Goal: Book appointment/travel/reservation

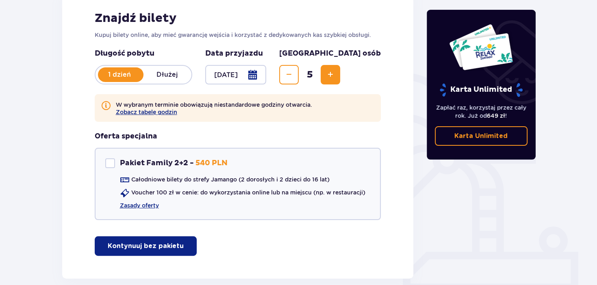
scroll to position [129, 0]
click at [141, 207] on link "Zasady oferty" at bounding box center [139, 206] width 39 height 8
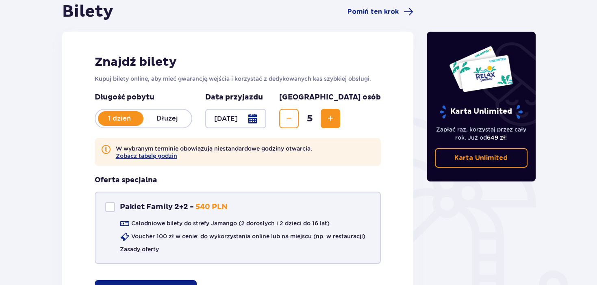
scroll to position [171, 0]
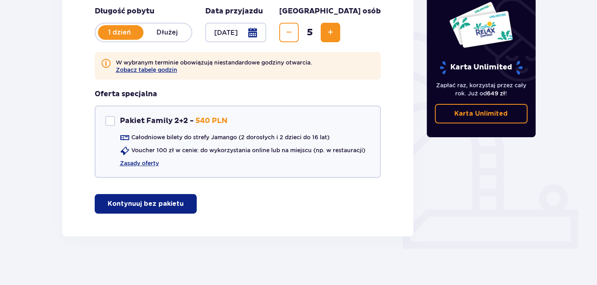
click at [157, 206] on p "Kontynuuj bez pakietu" at bounding box center [146, 204] width 76 height 9
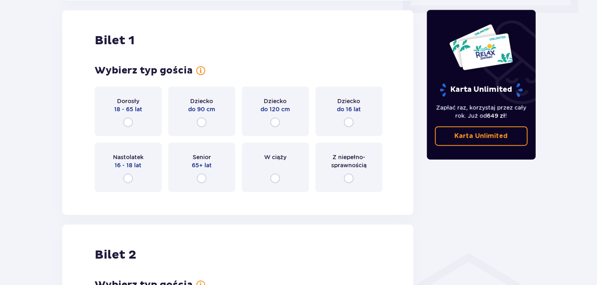
scroll to position [407, 0]
click at [128, 122] on input "radio" at bounding box center [128, 122] width 10 height 10
radio input "true"
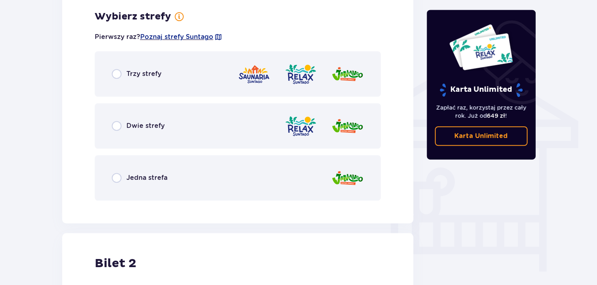
scroll to position [606, 0]
click at [116, 78] on div "Trzy strefy" at bounding box center [238, 73] width 287 height 46
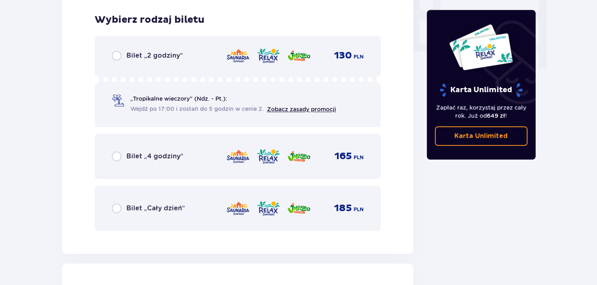
scroll to position [813, 0]
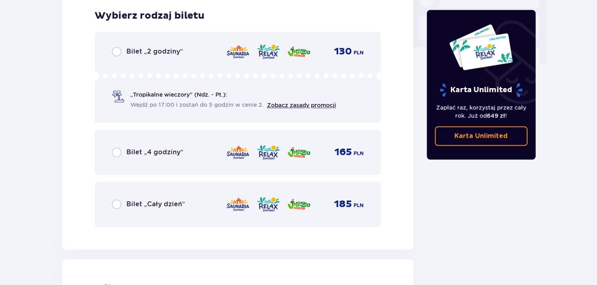
click at [119, 206] on input "radio" at bounding box center [117, 205] width 10 height 10
radio input "true"
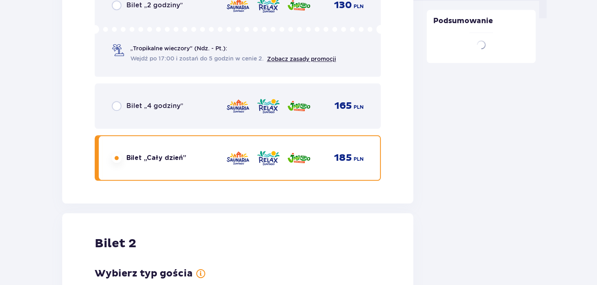
scroll to position [1062, 0]
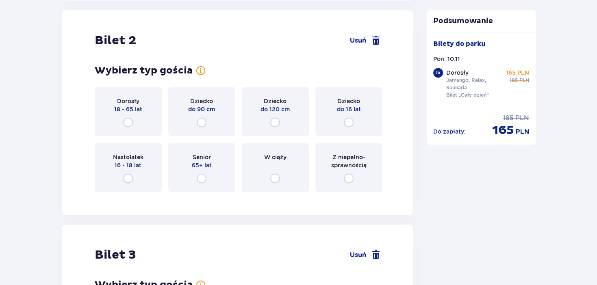
click at [126, 126] on input "radio" at bounding box center [128, 123] width 10 height 10
radio input "true"
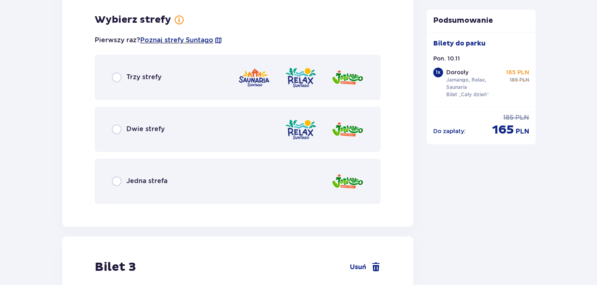
scroll to position [1261, 0]
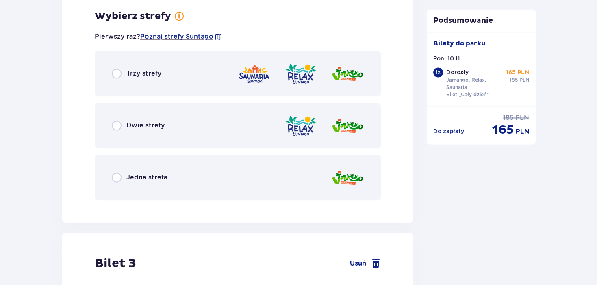
click at [115, 74] on input "radio" at bounding box center [117, 74] width 10 height 10
radio input "true"
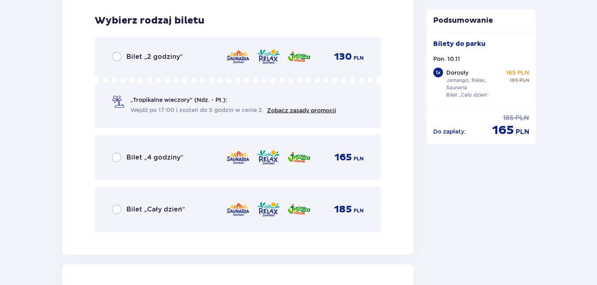
scroll to position [1467, 0]
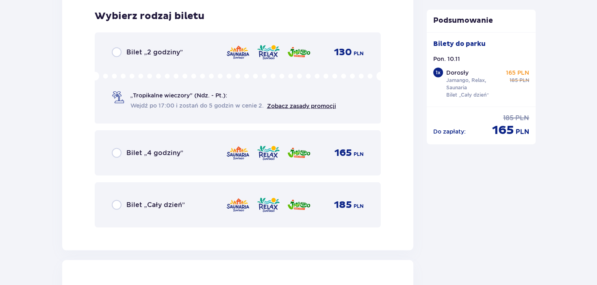
click at [120, 205] on input "radio" at bounding box center [117, 205] width 10 height 10
radio input "true"
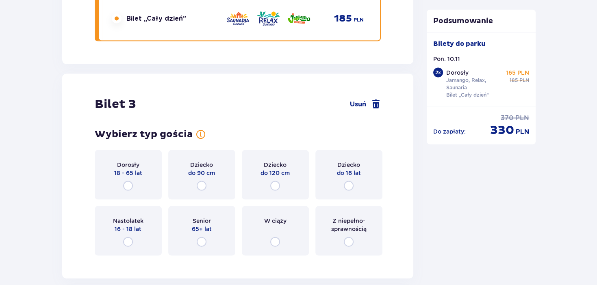
scroll to position [1717, 0]
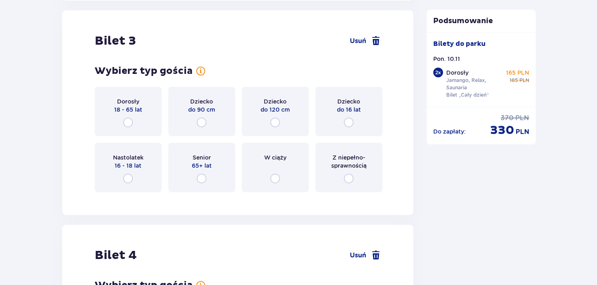
click at [348, 123] on input "radio" at bounding box center [349, 123] width 10 height 10
radio input "true"
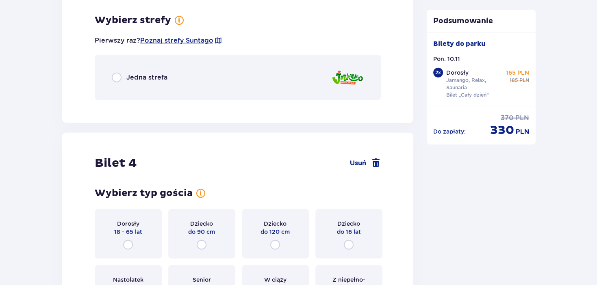
scroll to position [1915, 0]
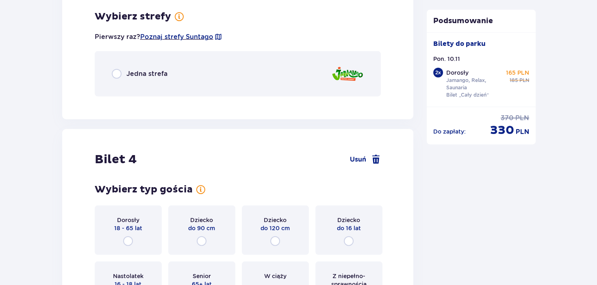
click at [114, 72] on input "radio" at bounding box center [117, 74] width 10 height 10
radio input "true"
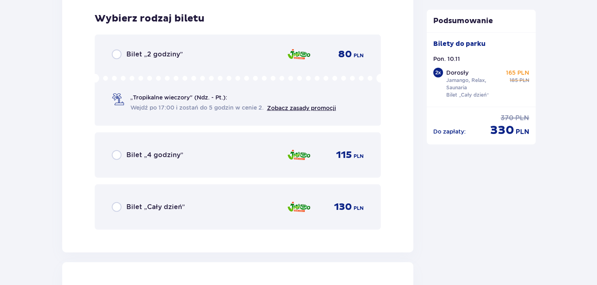
scroll to position [2018, 0]
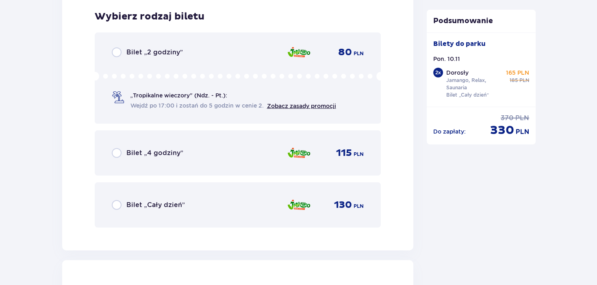
click at [118, 204] on input "radio" at bounding box center [117, 205] width 10 height 10
radio input "true"
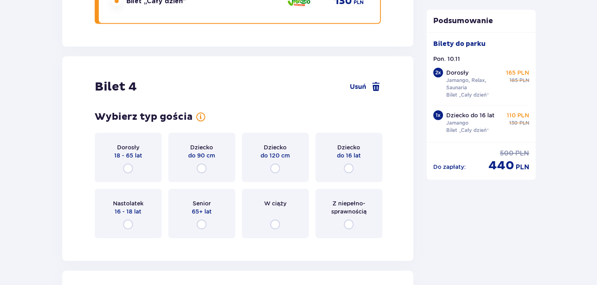
scroll to position [2268, 0]
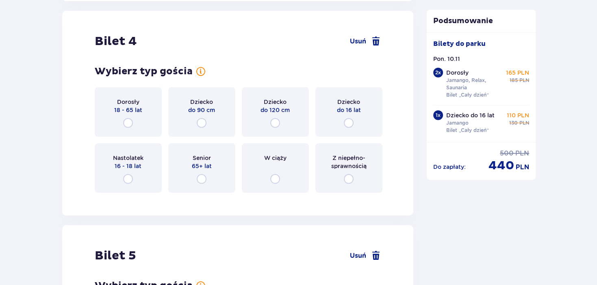
click at [349, 123] on input "radio" at bounding box center [349, 123] width 10 height 10
radio input "true"
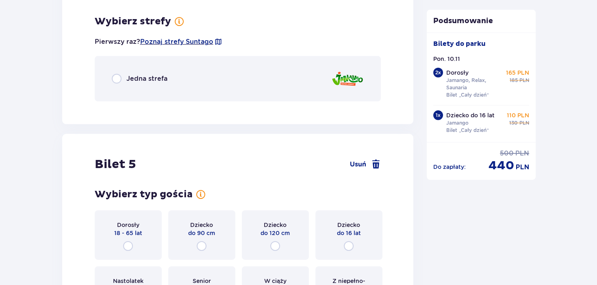
scroll to position [2466, 0]
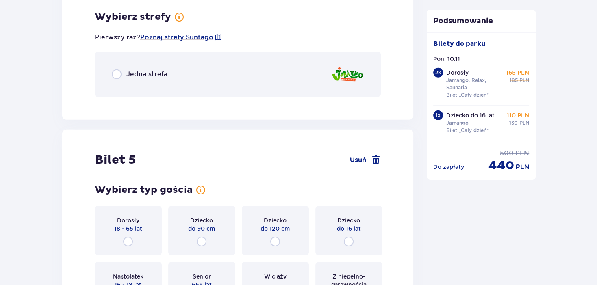
click at [116, 74] on input "radio" at bounding box center [117, 75] width 10 height 10
radio input "true"
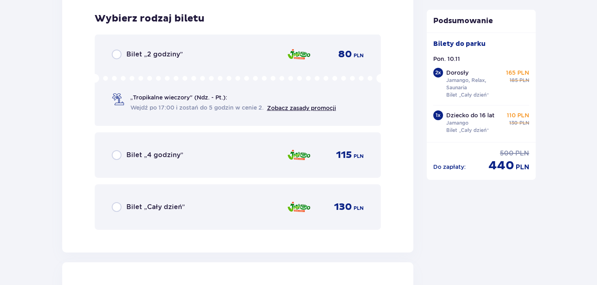
scroll to position [2569, 0]
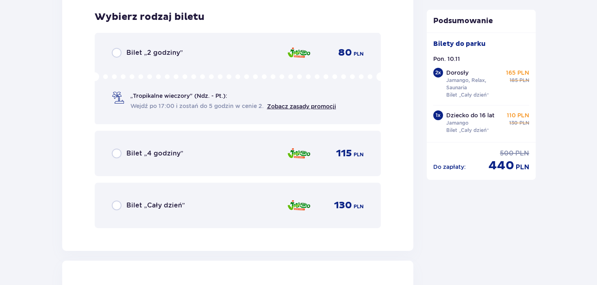
click at [114, 206] on input "radio" at bounding box center [117, 206] width 10 height 10
radio input "true"
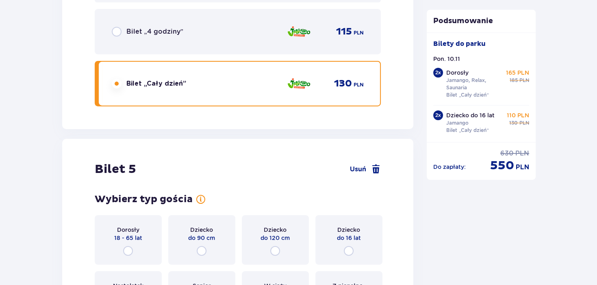
scroll to position [2819, 0]
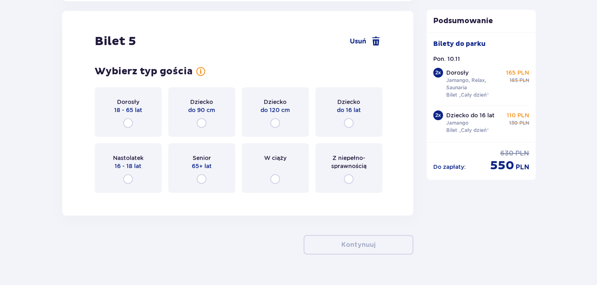
click at [203, 123] on input "radio" at bounding box center [202, 123] width 10 height 10
radio input "true"
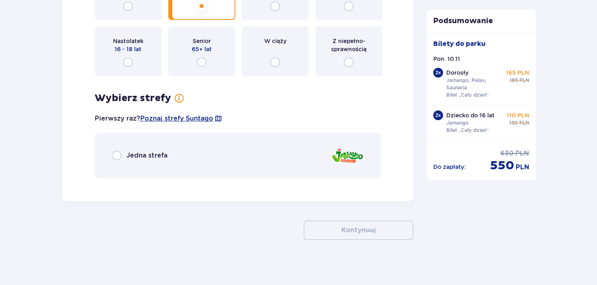
scroll to position [2938, 0]
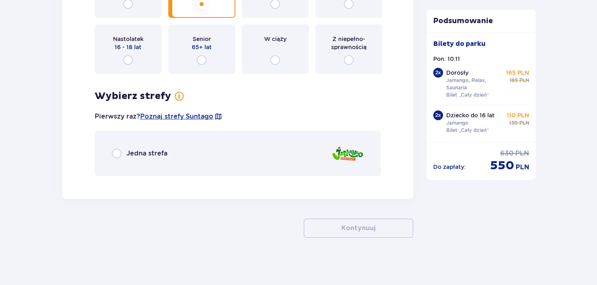
click at [115, 153] on input "radio" at bounding box center [117, 154] width 10 height 10
radio input "true"
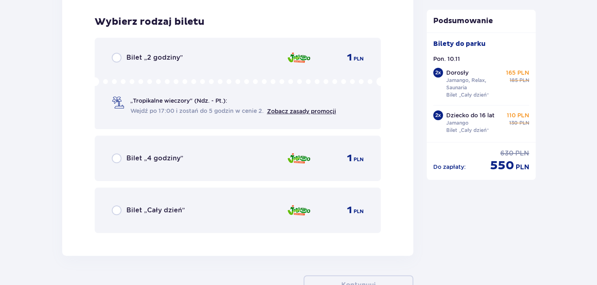
scroll to position [3120, 0]
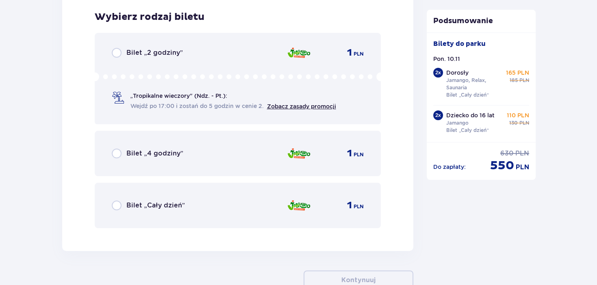
click at [121, 204] on div "Bilet „Cały dzień”" at bounding box center [148, 206] width 73 height 10
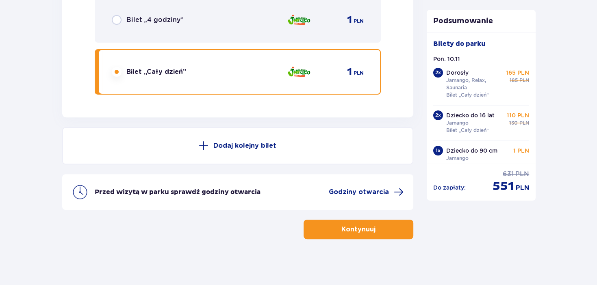
scroll to position [3254, 0]
click at [352, 228] on p "Kontynuuj" at bounding box center [359, 229] width 34 height 9
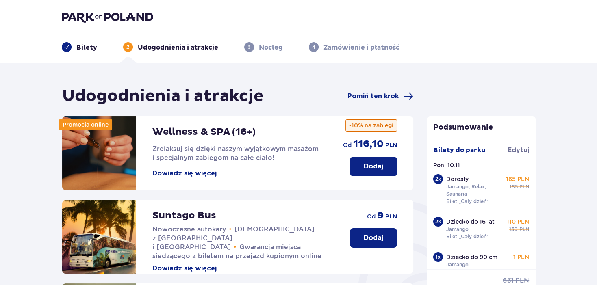
click at [84, 52] on header "Bilety 2 Udogodnienia i atrakcje 3 Nocleg 4 Zamówienie i płatność" at bounding box center [298, 31] width 597 height 63
click at [84, 50] on p "Bilety" at bounding box center [86, 47] width 21 height 9
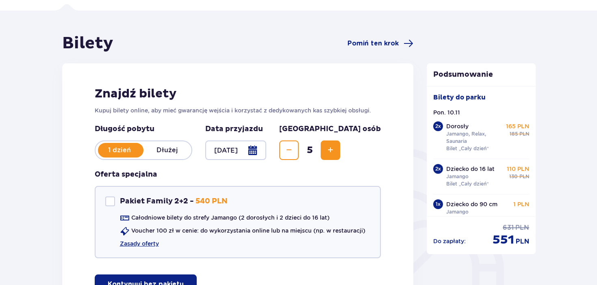
scroll to position [86, 0]
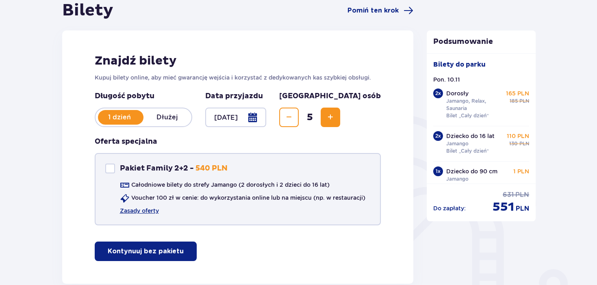
click at [105, 169] on div "Pakiet Family 2+2" at bounding box center [110, 169] width 10 height 10
checkbox input "true"
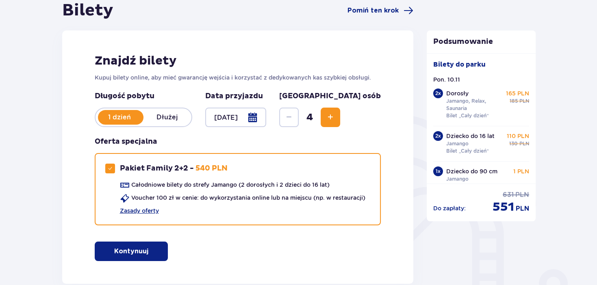
click at [135, 252] on p "Kontynuuj" at bounding box center [131, 251] width 34 height 9
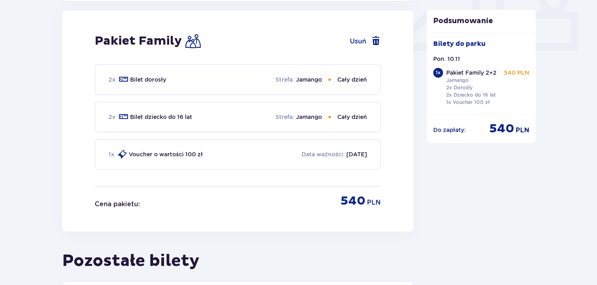
scroll to position [370, 0]
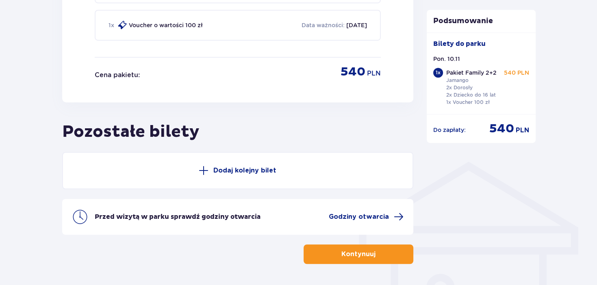
click at [227, 168] on p "Dodaj kolejny bilet" at bounding box center [245, 170] width 63 height 9
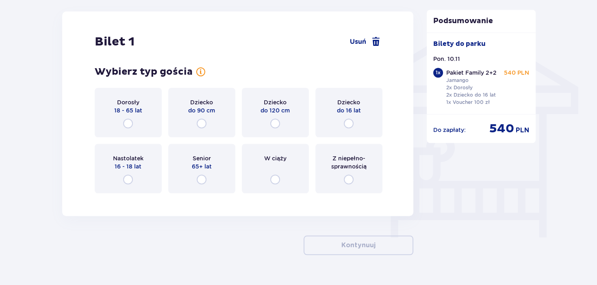
scroll to position [639, 0]
click at [200, 123] on input "radio" at bounding box center [202, 124] width 10 height 10
radio input "true"
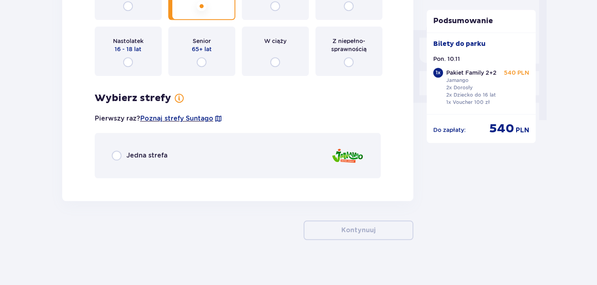
scroll to position [759, 0]
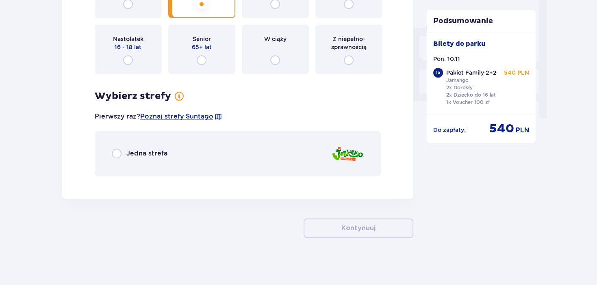
click at [132, 152] on span "Jedna strefa" at bounding box center [146, 153] width 41 height 9
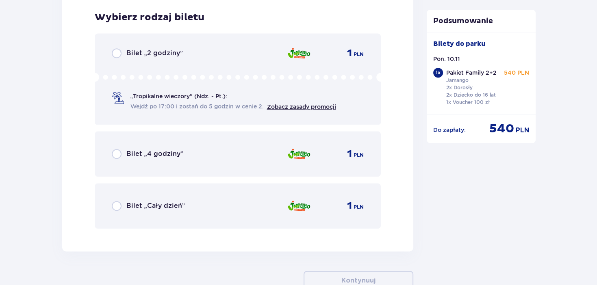
scroll to position [940, 0]
click at [150, 207] on span "Bilet „Cały dzień”" at bounding box center [155, 206] width 59 height 9
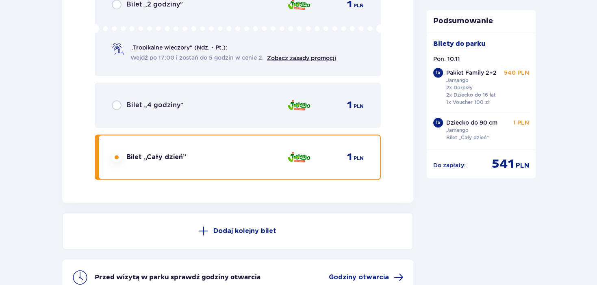
scroll to position [1075, 0]
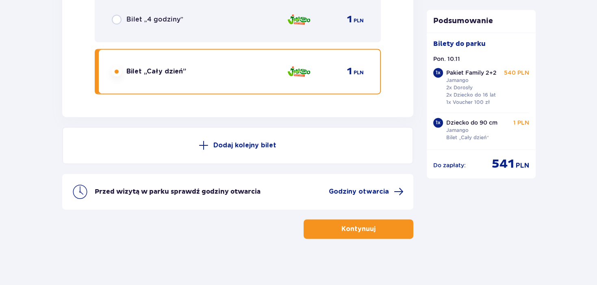
click at [350, 233] on button "Kontynuuj" at bounding box center [359, 230] width 110 height 20
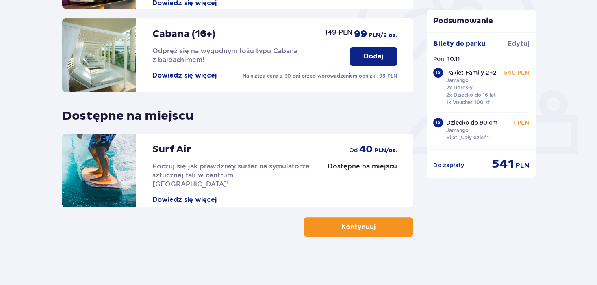
click at [351, 228] on p "Kontynuuj" at bounding box center [359, 227] width 34 height 9
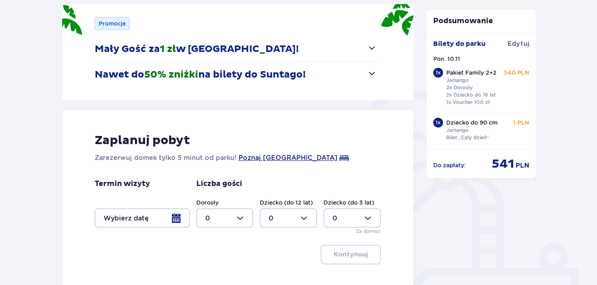
scroll to position [129, 0]
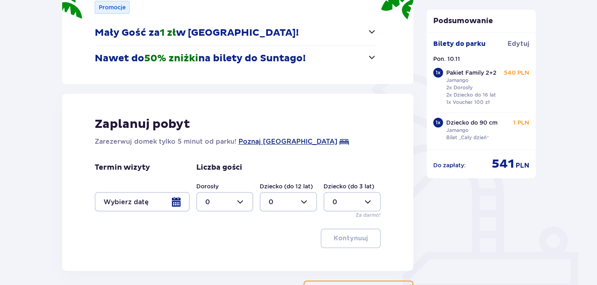
click at [368, 55] on span "button" at bounding box center [372, 57] width 10 height 10
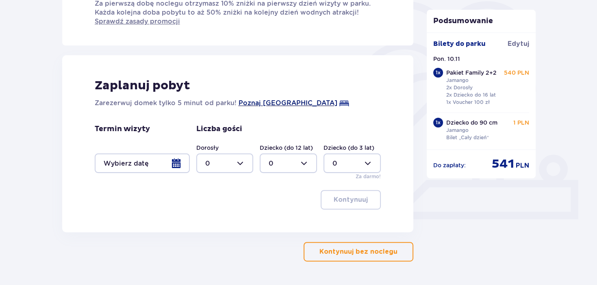
scroll to position [225, 0]
